Goal: Information Seeking & Learning: Check status

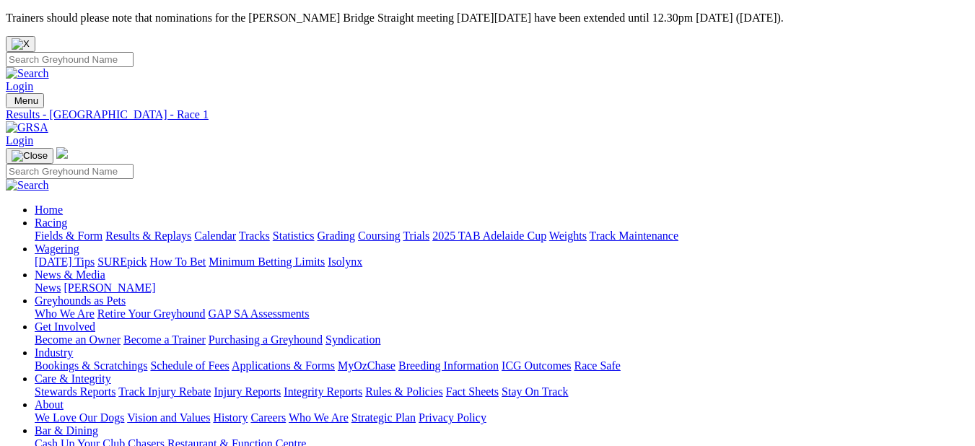
scroll to position [188, 0]
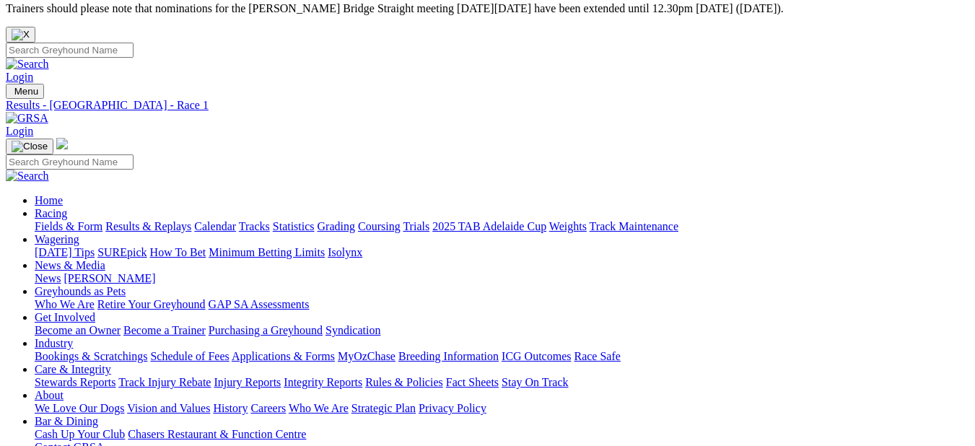
scroll to position [3, 0]
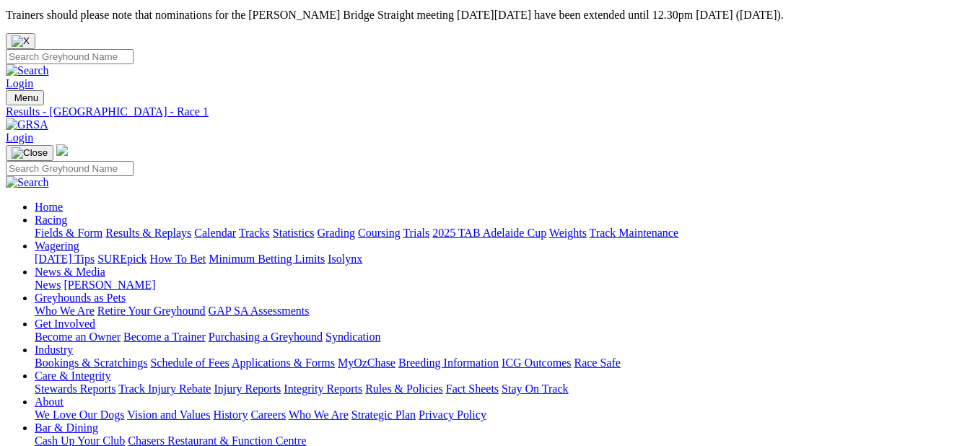
click at [165, 227] on link "Results & Replays" at bounding box center [148, 233] width 86 height 12
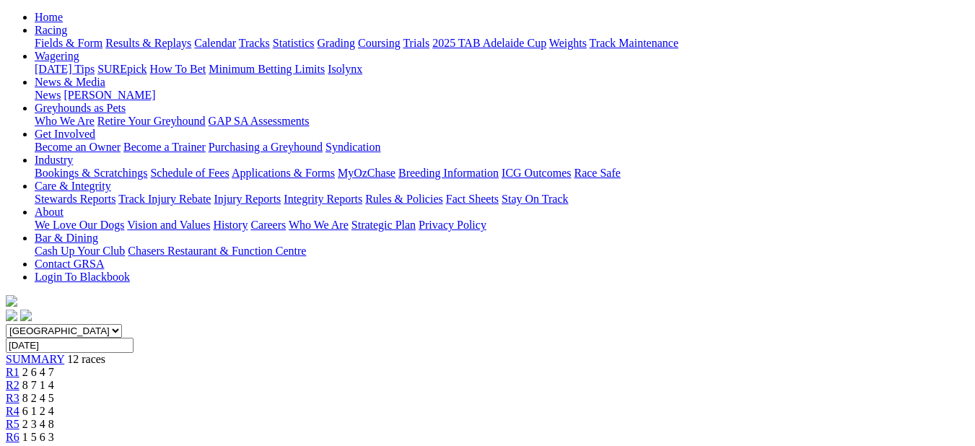
scroll to position [186, 0]
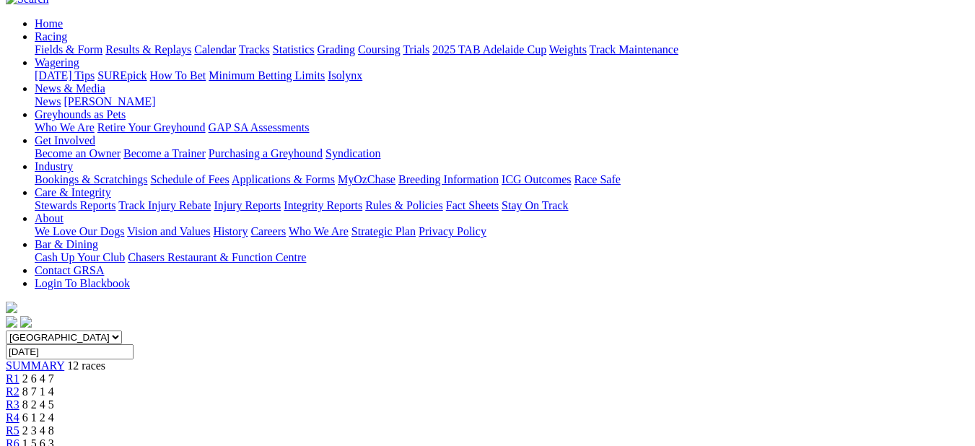
click at [54, 386] on span "8 7 1 4" at bounding box center [38, 392] width 32 height 12
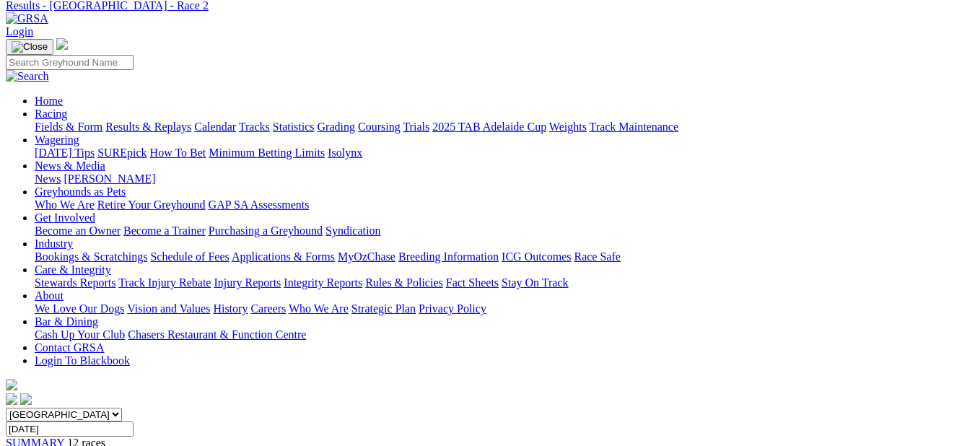
scroll to position [103, 0]
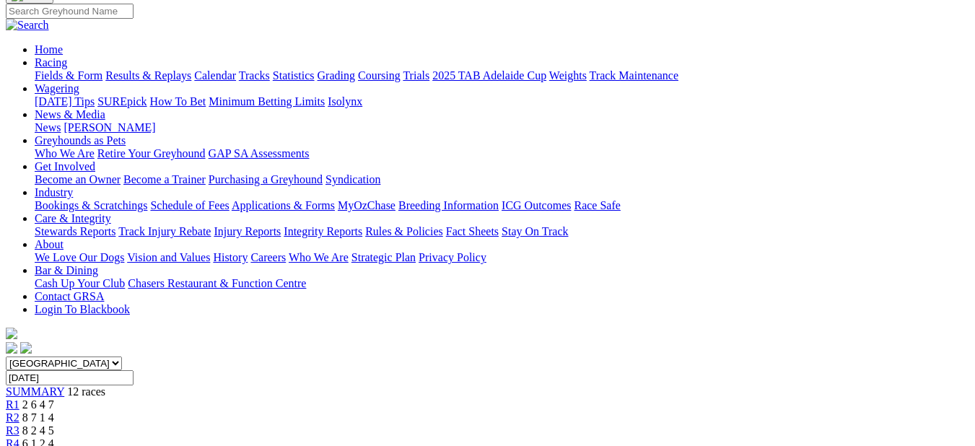
scroll to position [149, 0]
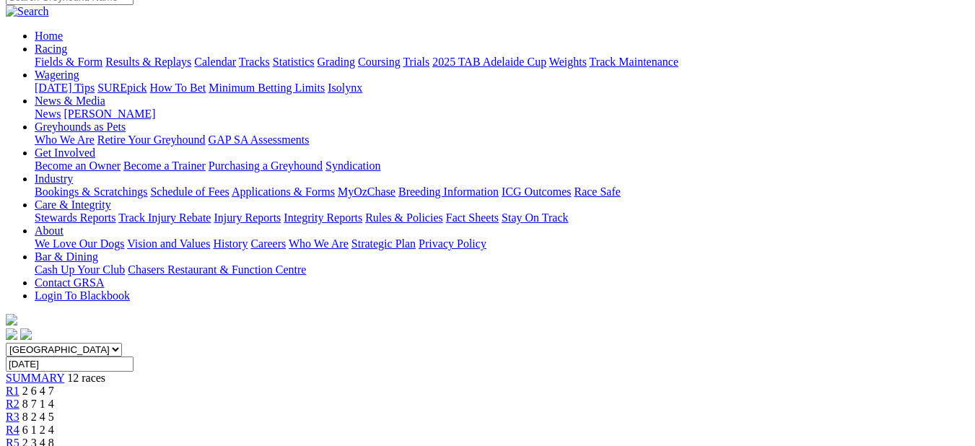
scroll to position [123, 0]
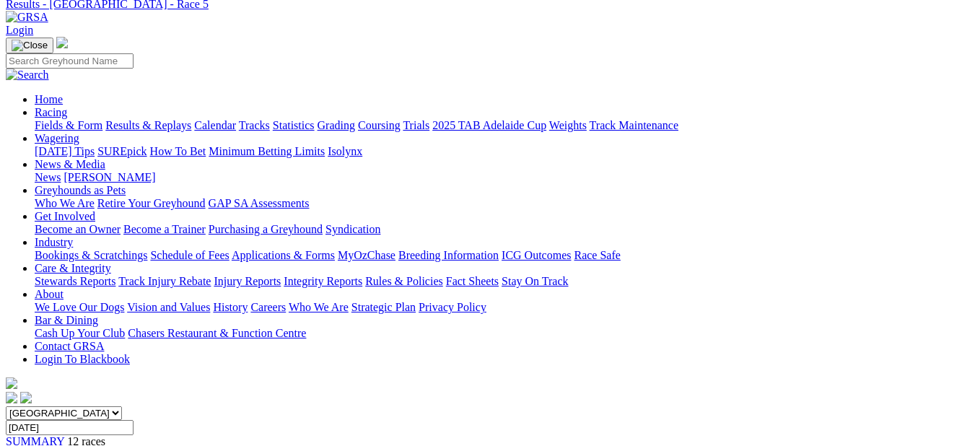
scroll to position [107, 0]
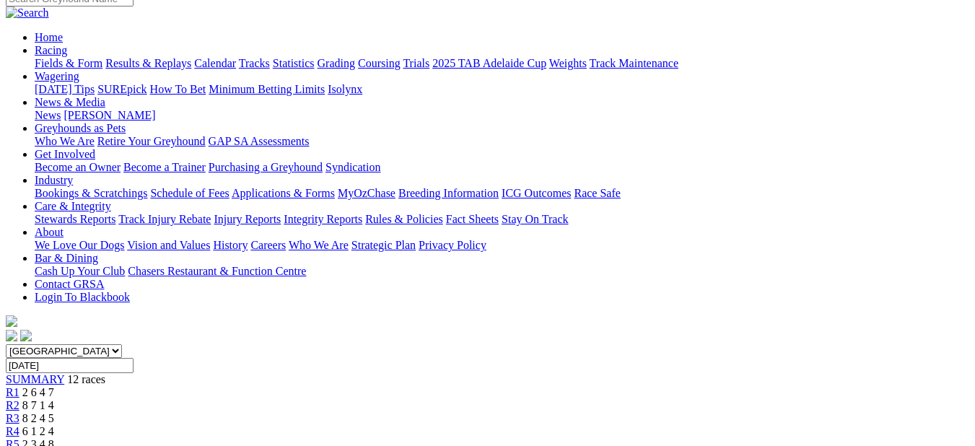
scroll to position [163, 0]
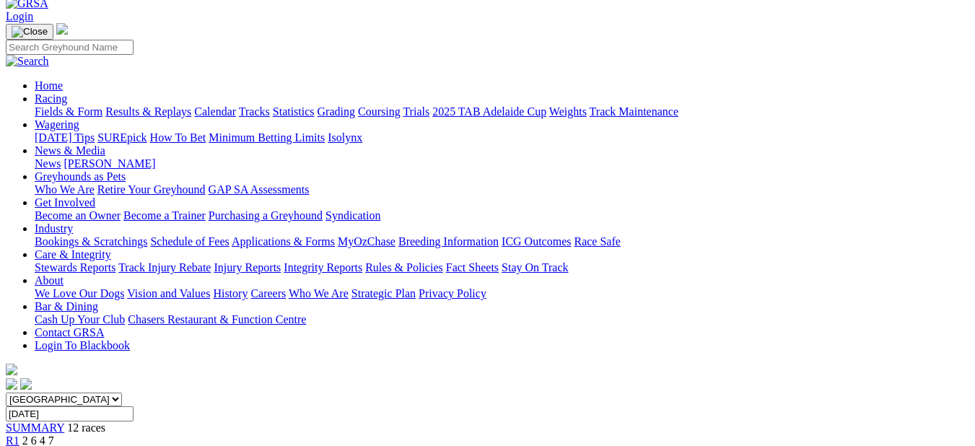
scroll to position [115, 0]
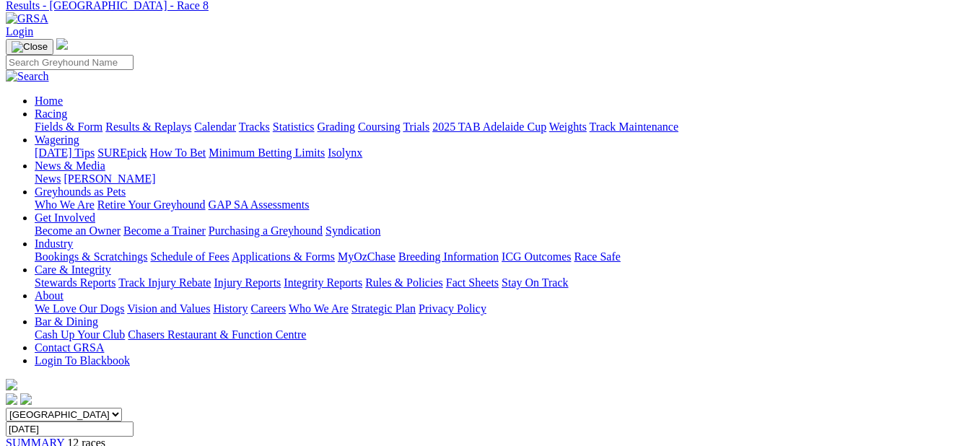
scroll to position [105, 0]
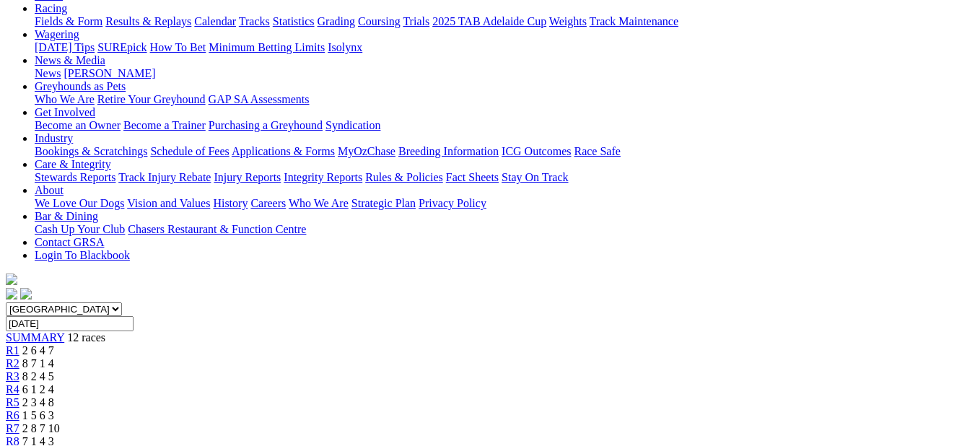
scroll to position [209, 0]
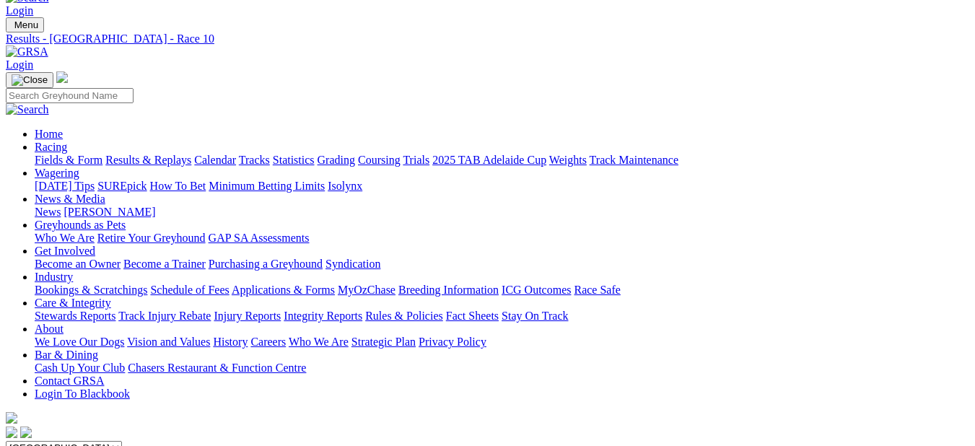
scroll to position [30, 0]
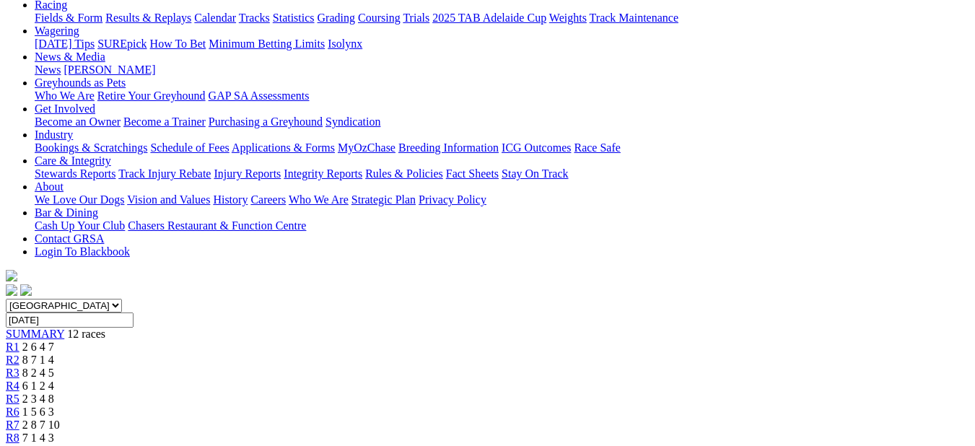
scroll to position [212, 0]
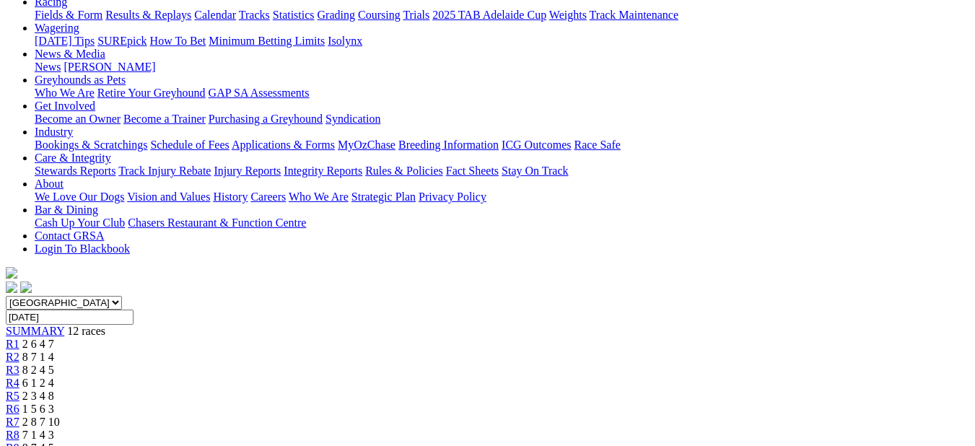
scroll to position [214, 0]
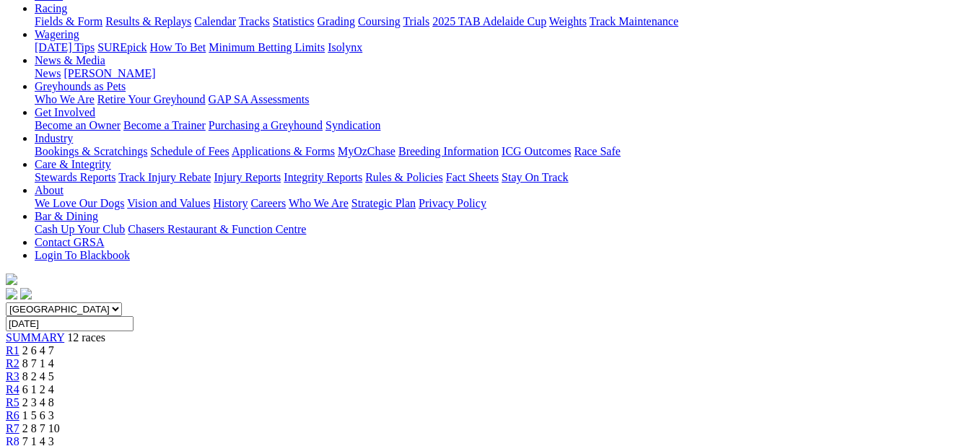
click at [235, 357] on div "R2 8 7 1 4" at bounding box center [488, 363] width 964 height 13
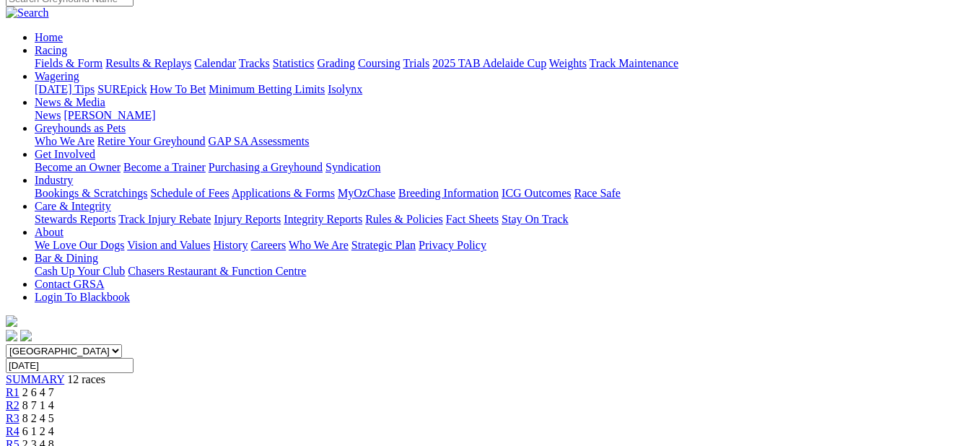
scroll to position [170, 0]
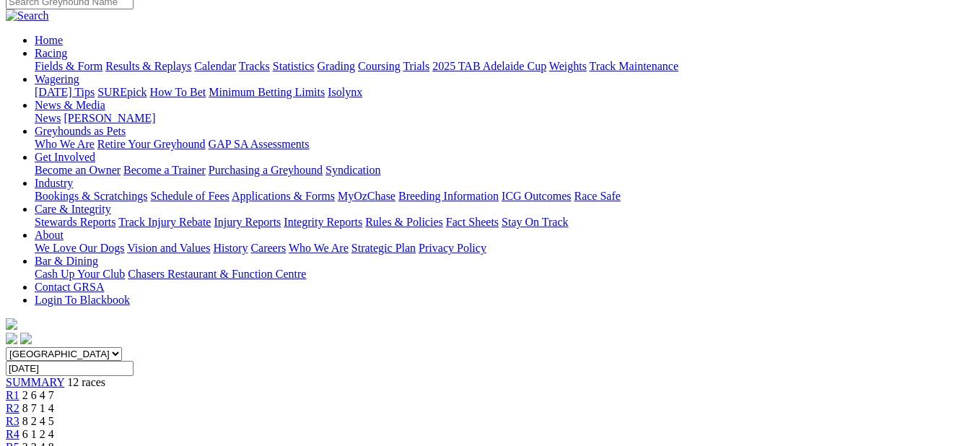
click at [19, 415] on span "R3" at bounding box center [13, 421] width 14 height 12
